Goal: Transaction & Acquisition: Book appointment/travel/reservation

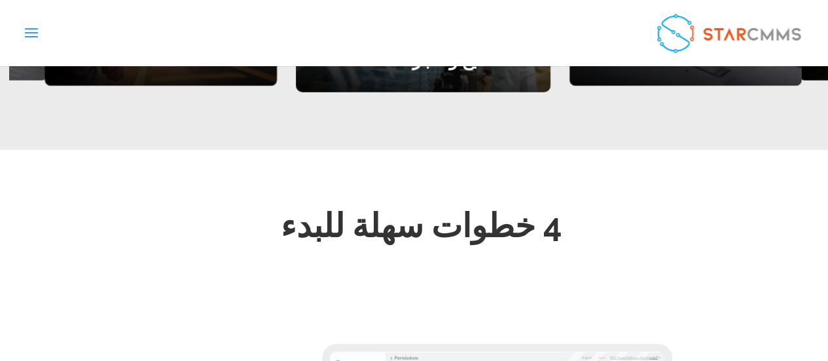
scroll to position [1850, 0]
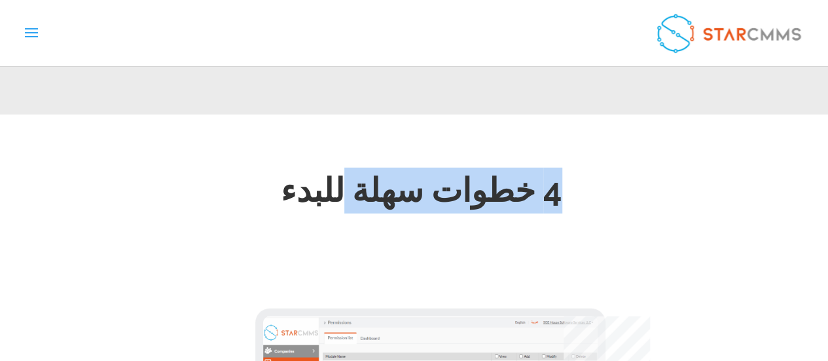
drag, startPoint x: 551, startPoint y: 189, endPoint x: 306, endPoint y: 168, distance: 245.7
click at [306, 168] on h2 "4 خطوات سهلة للبدء" at bounding box center [421, 194] width 662 height 52
click at [425, 190] on h2 "4 خطوات سهلة للبدء" at bounding box center [421, 194] width 662 height 52
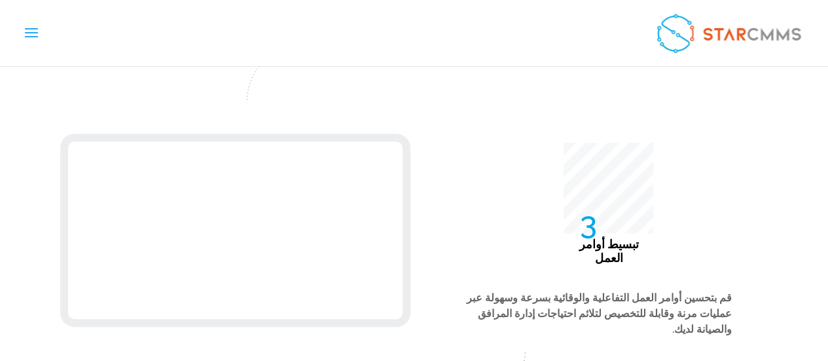
scroll to position [2811, 0]
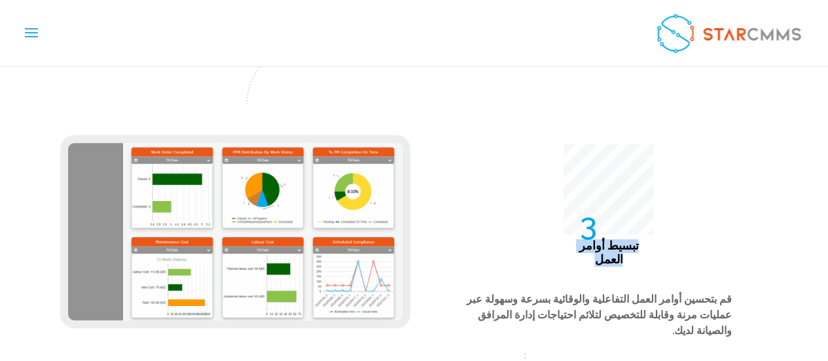
drag, startPoint x: 642, startPoint y: 214, endPoint x: 541, endPoint y: 221, distance: 101.7
click at [541, 221] on div "75 تبسيط أوامر العمل قم بتحسين أوامر العمل التفاعلية والوقائية بسرعة وسهولة عبر…" at bounding box center [414, 231] width 707 height 210
click at [620, 228] on div "75 تبسيط أوامر العمل قم بتحسين أوامر العمل التفاعلية والوقائية بسرعة وسهولة عبر…" at bounding box center [414, 231] width 707 height 210
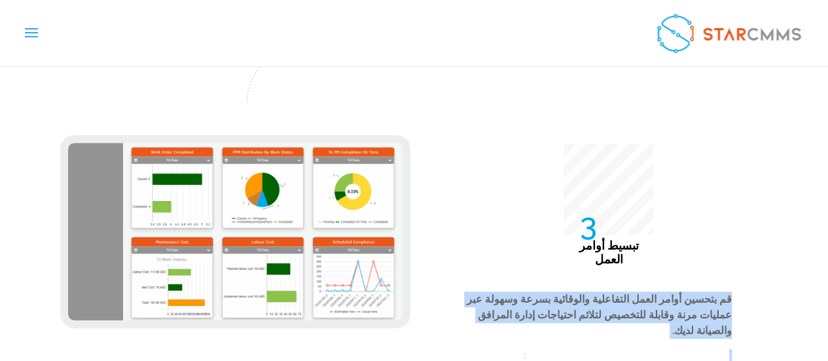
drag, startPoint x: 740, startPoint y: 251, endPoint x: 522, endPoint y: 289, distance: 220.6
click at [522, 289] on div "75 تبسيط أوامر العمل قم بتحسين أوامر العمل التفاعلية والوقائية بسرعة وسهولة عبر…" at bounding box center [414, 231] width 707 height 210
click at [584, 291] on p "قم بتحسين أوامر العمل التفاعلية والوقائية بسرعة وسهولة عبر عمليات مرنة وقابلة ل…" at bounding box center [591, 319] width 281 height 57
drag, startPoint x: 529, startPoint y: 267, endPoint x: 770, endPoint y: 257, distance: 241.1
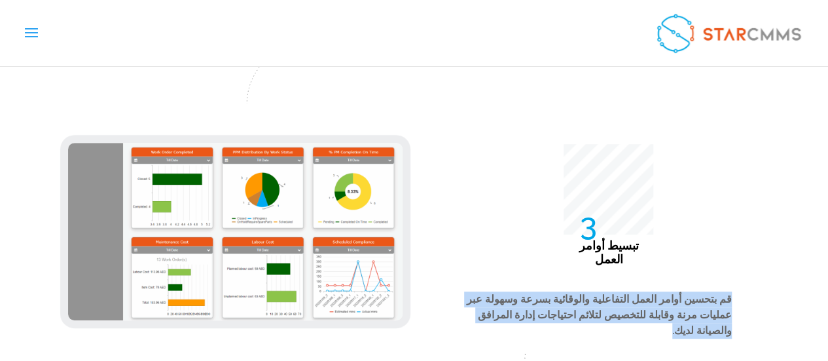
click at [696, 291] on p "قم بتحسين أوامر العمل التفاعلية والوقائية بسرعة وسهولة عبر عمليات مرنة وقابلة ل…" at bounding box center [591, 319] width 281 height 57
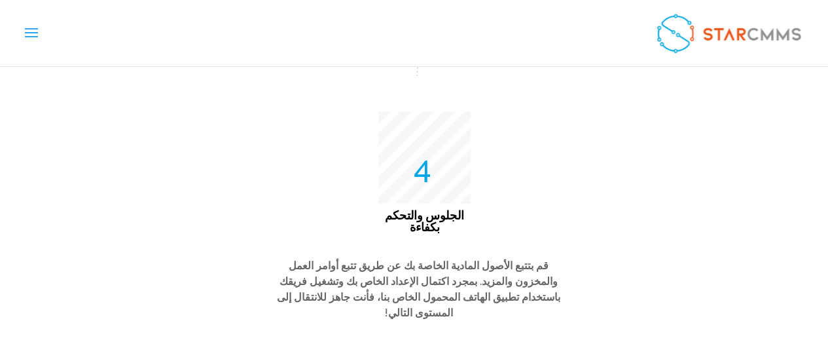
scroll to position [3168, 0]
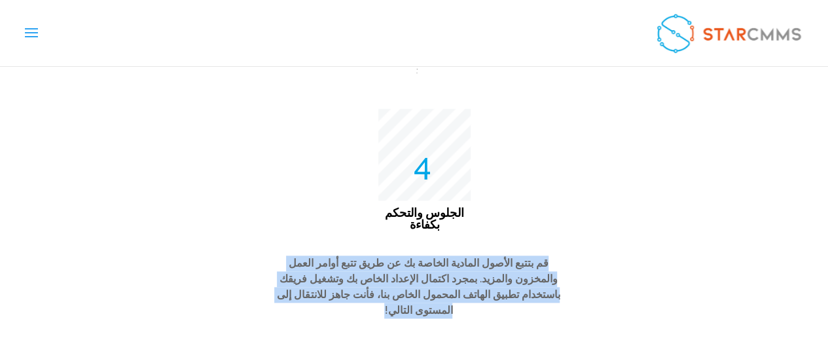
drag, startPoint x: 309, startPoint y: 257, endPoint x: 588, endPoint y: 219, distance: 281.4
click at [489, 257] on span "قم بتتبع الأصول المادية الخاصة بك عن طريق تتبع أوامر العمل والمخزون والمزيد. بم…" at bounding box center [418, 286] width 283 height 59
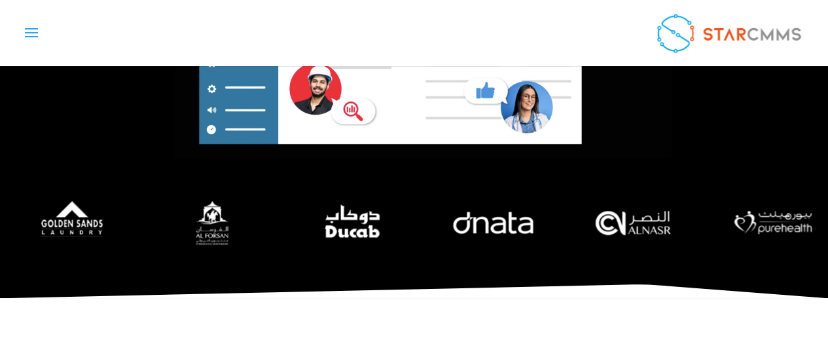
scroll to position [0, 0]
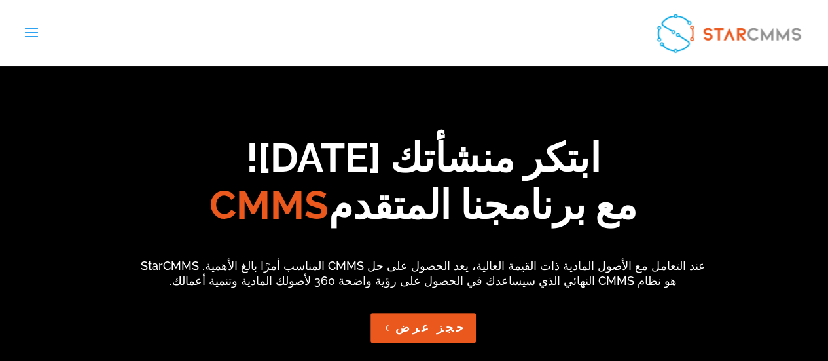
click at [422, 329] on link "حجز عرض" at bounding box center [422, 327] width 105 height 29
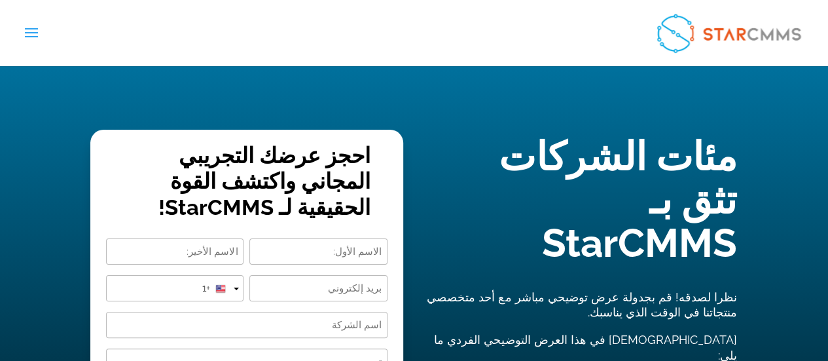
scroll to position [19, 0]
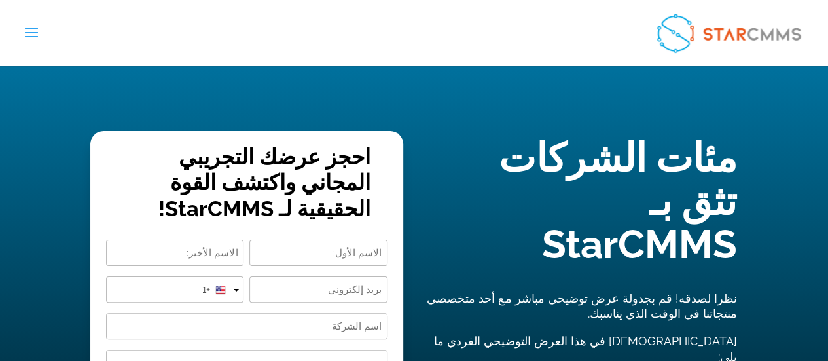
click at [340, 260] on input "First" at bounding box center [318, 253] width 138 height 26
type input "Hussam"
type input "Adawi"
type input "[EMAIL_ADDRESS][DOMAIN_NAME]"
type input "0593812595"
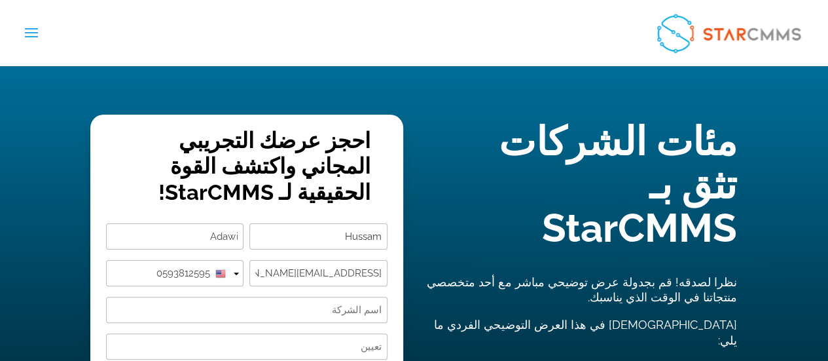
scroll to position [51, 0]
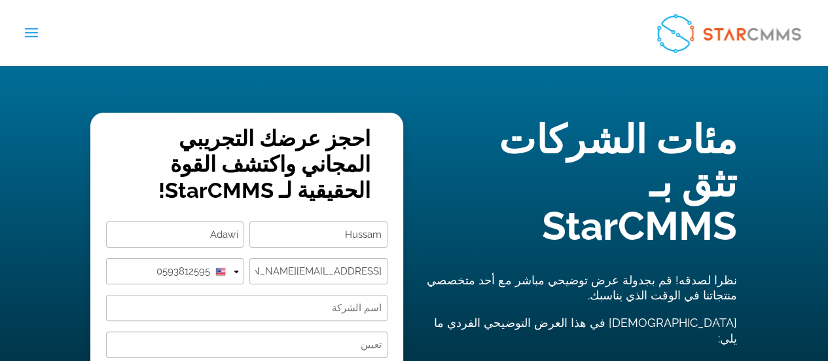
click at [342, 276] on input "[EMAIL_ADDRESS][DOMAIN_NAME]" at bounding box center [318, 271] width 138 height 26
click at [342, 276] on input "Email (Required)" at bounding box center [318, 271] width 138 height 26
type input "[EMAIL_ADDRESS][DOMAIN_NAME]"
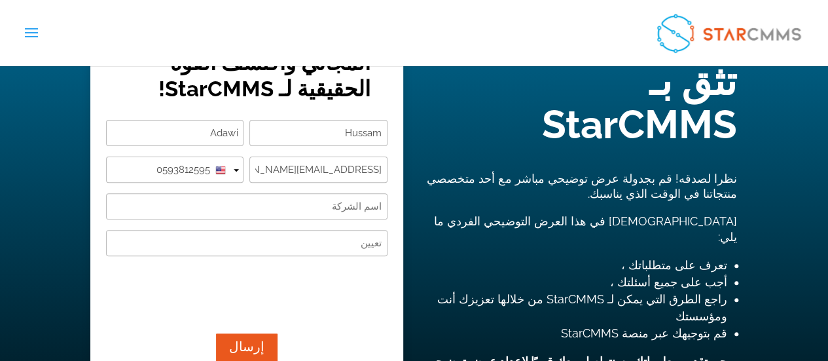
scroll to position [155, 0]
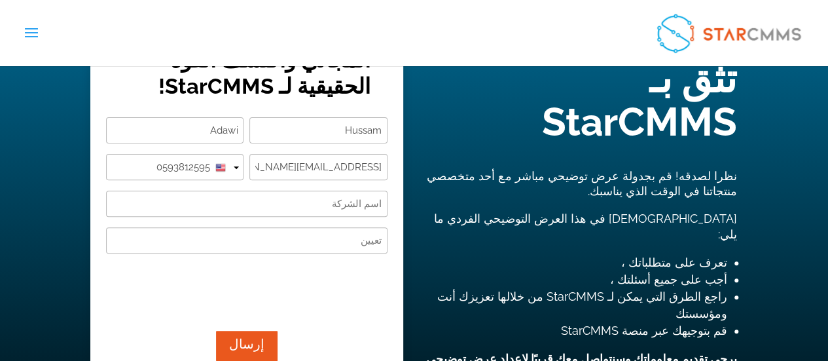
click at [333, 192] on input "Company Name (Required)" at bounding box center [246, 203] width 281 height 26
type input "1"
type input "ش"
type input "س"
type input "AEC"
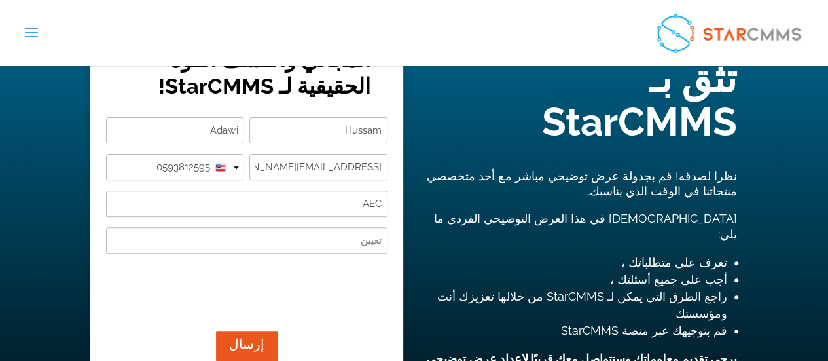
click at [357, 242] on input "Designation (Required)" at bounding box center [246, 240] width 281 height 26
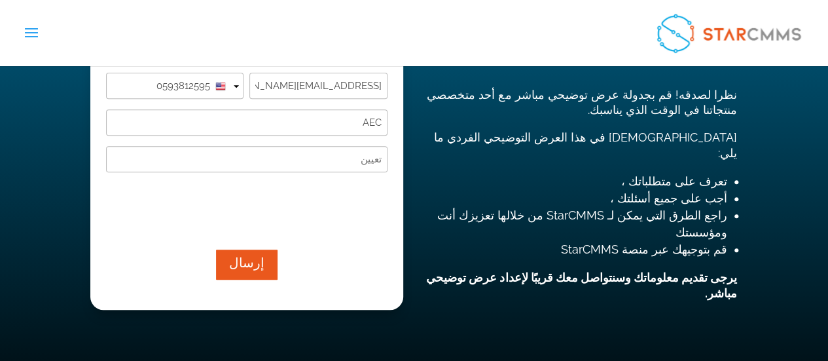
scroll to position [239, 0]
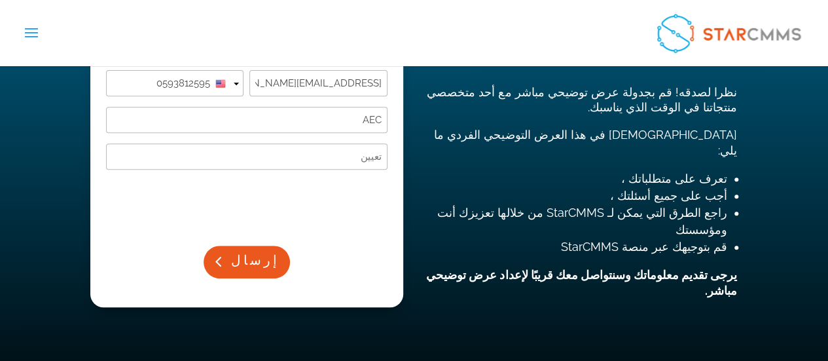
click at [230, 256] on button "إرسال" at bounding box center [247, 261] width 86 height 33
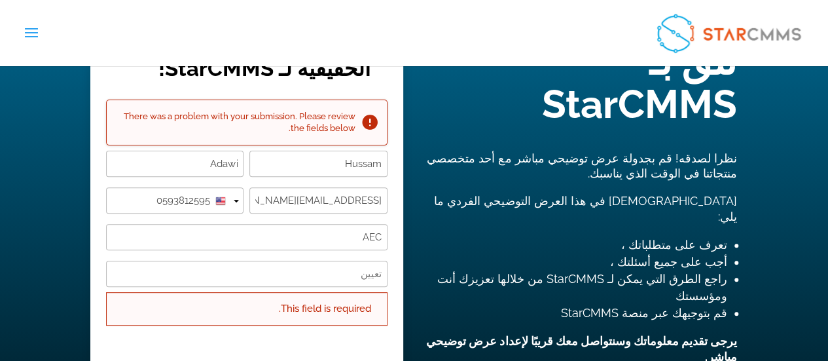
scroll to position [161, 0]
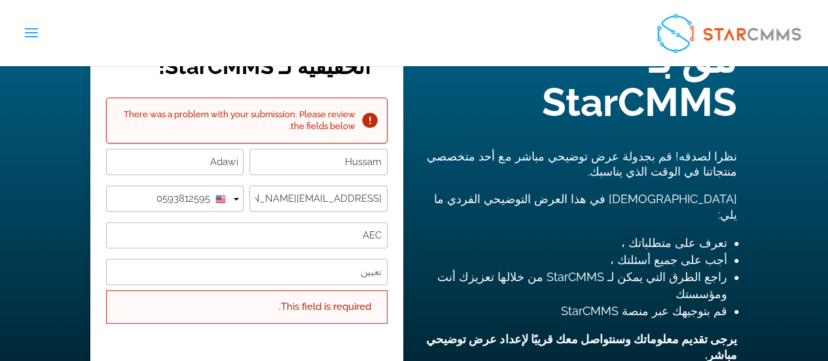
click at [336, 264] on input "Designation (Required)" at bounding box center [246, 272] width 281 height 26
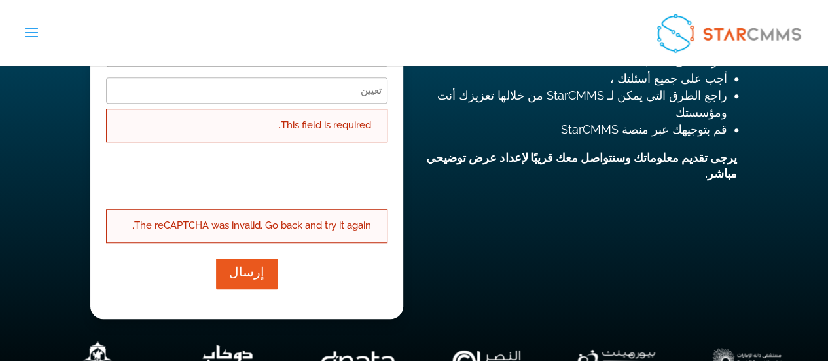
scroll to position [352, 0]
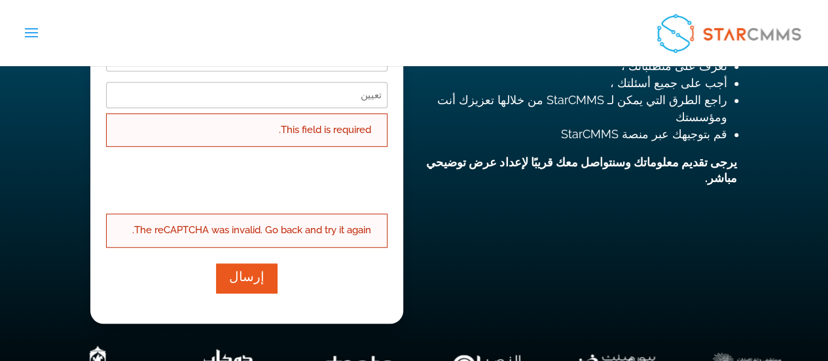
click at [352, 104] on input "Designation (Required)" at bounding box center [246, 95] width 281 height 26
type input "S"
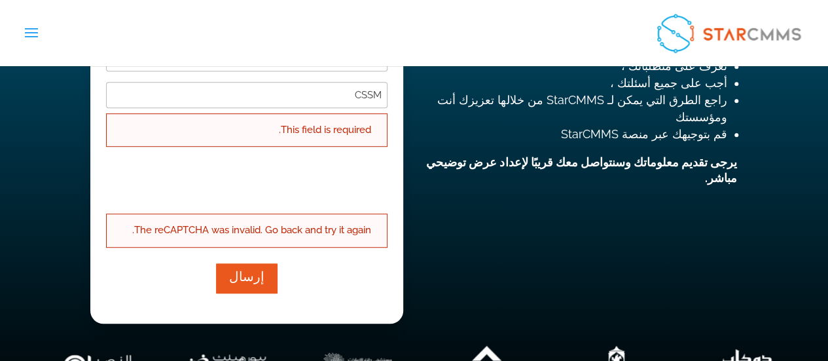
click at [378, 97] on input "CSSM" at bounding box center [246, 95] width 281 height 26
type input "CMMS"
click at [215, 262] on button "إرسال" at bounding box center [247, 278] width 64 height 33
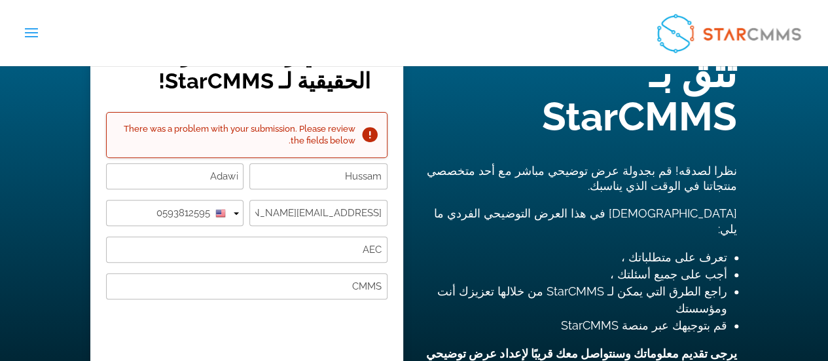
scroll to position [274, 0]
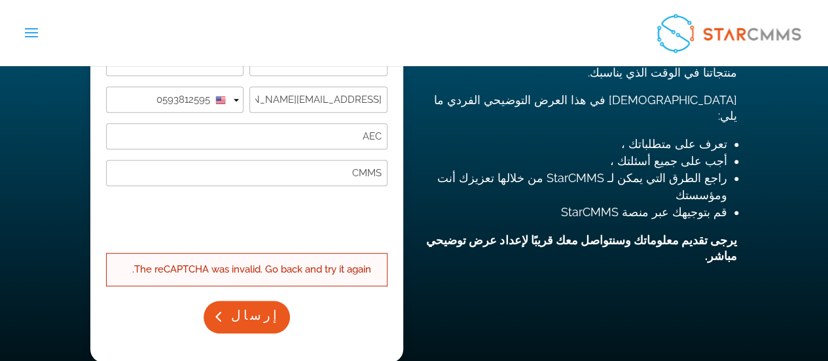
click at [254, 308] on button "إرسال" at bounding box center [247, 316] width 86 height 33
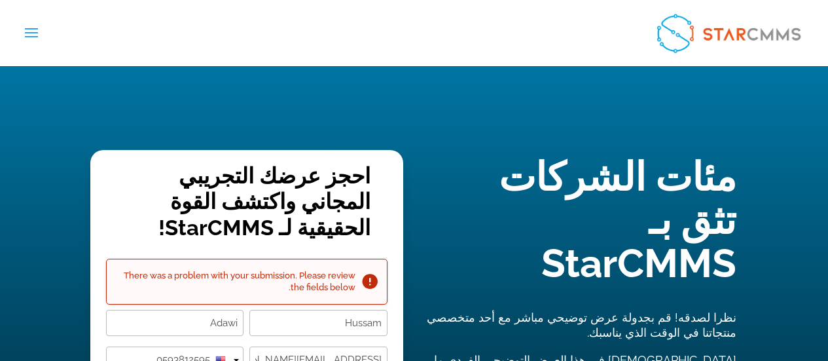
scroll to position [101, 0]
